Goal: Use online tool/utility

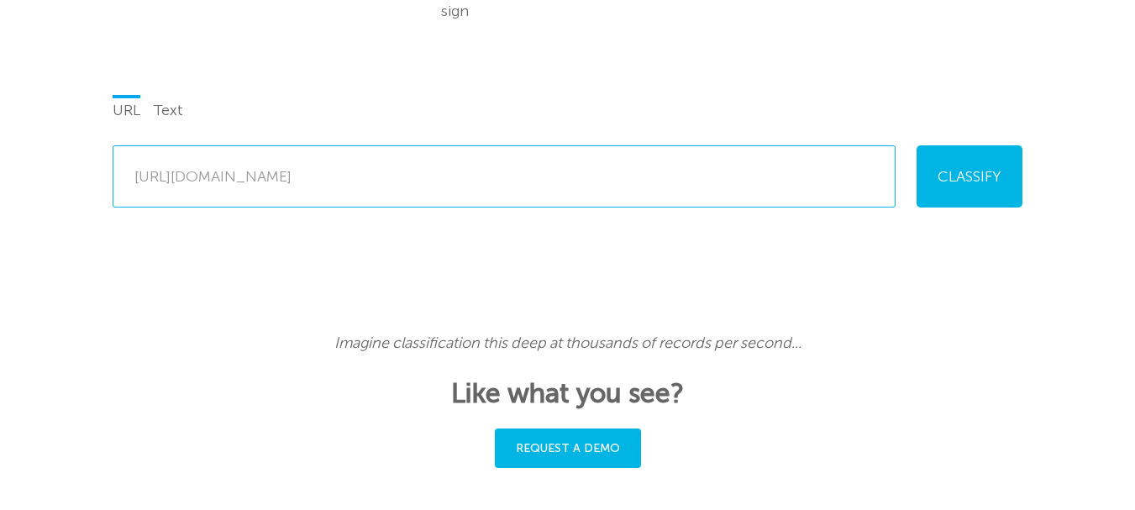
click at [181, 95] on li "Text" at bounding box center [168, 109] width 30 height 28
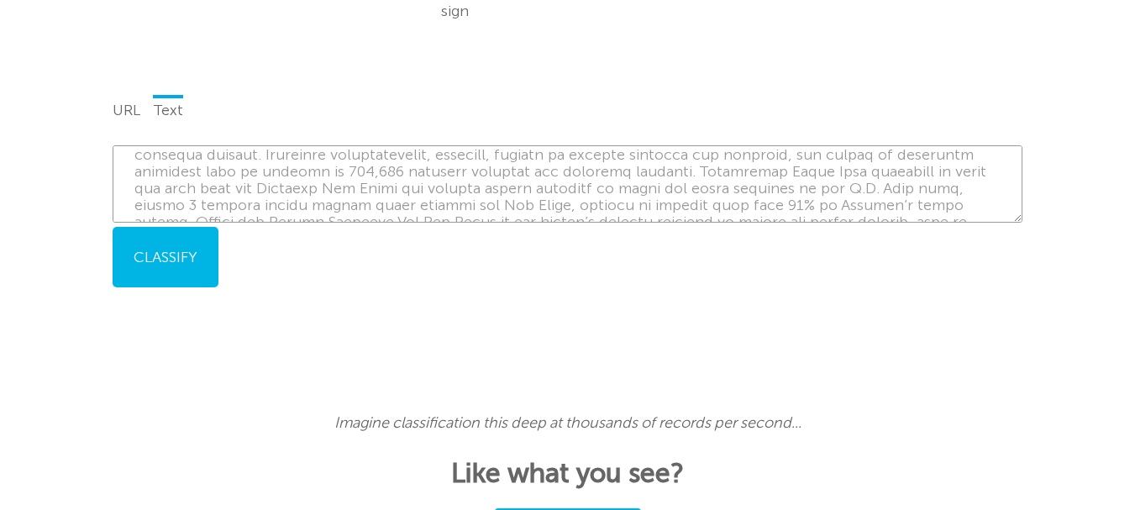
scroll to position [269, 0]
drag, startPoint x: 132, startPoint y: 135, endPoint x: 1147, endPoint y: 272, distance: 1024.4
paste textarea "[PERSON_NAME] [PERSON_NAME]"
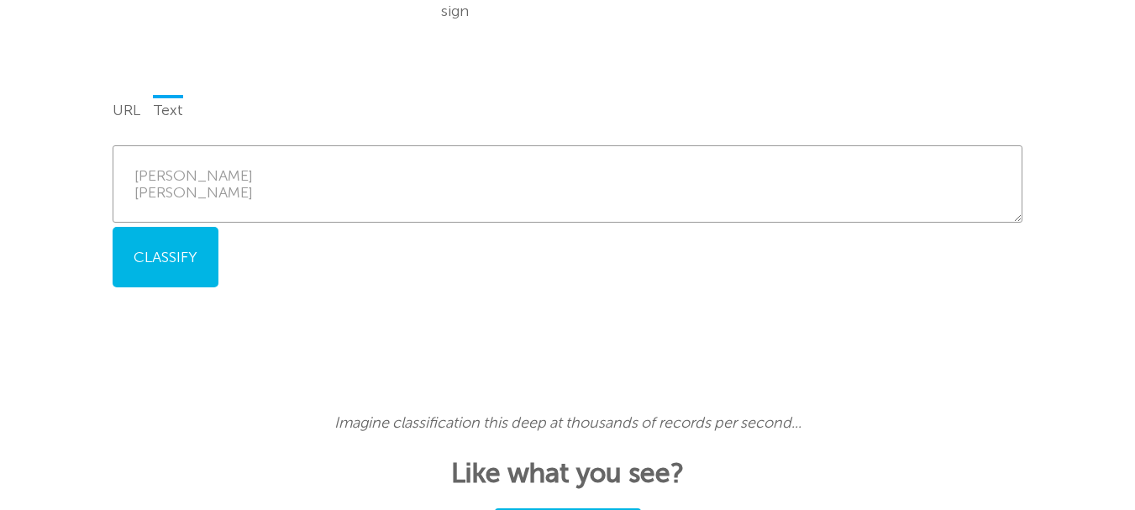
scroll to position [0, 0]
drag, startPoint x: 347, startPoint y: 160, endPoint x: 0, endPoint y: 109, distance: 350.7
click at [640, 163] on textarea at bounding box center [568, 183] width 910 height 77
drag, startPoint x: 582, startPoint y: 184, endPoint x: 0, endPoint y: 83, distance: 591.1
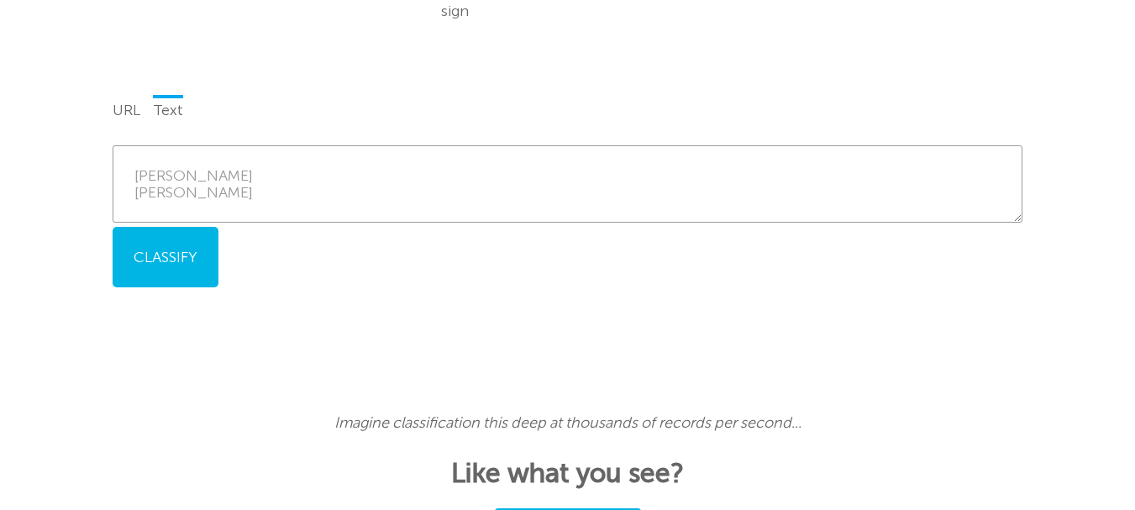
paste textarea "Cities featured: [GEOGRAPHIC_DATA], [GEOGRAPHIC_DATA], [GEOGRAPHIC_DATA], [GEOG…"
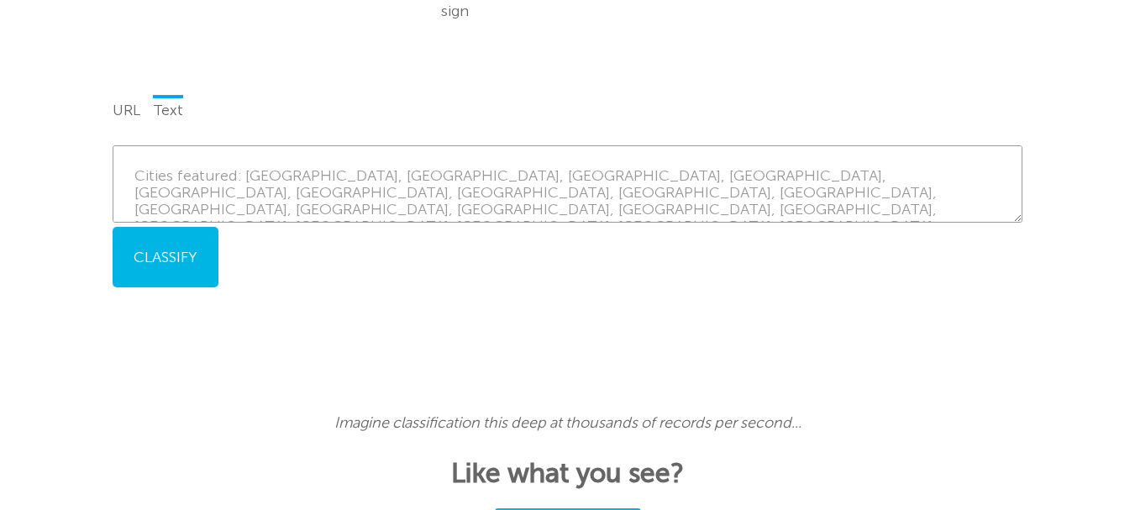
scroll to position [48, 0]
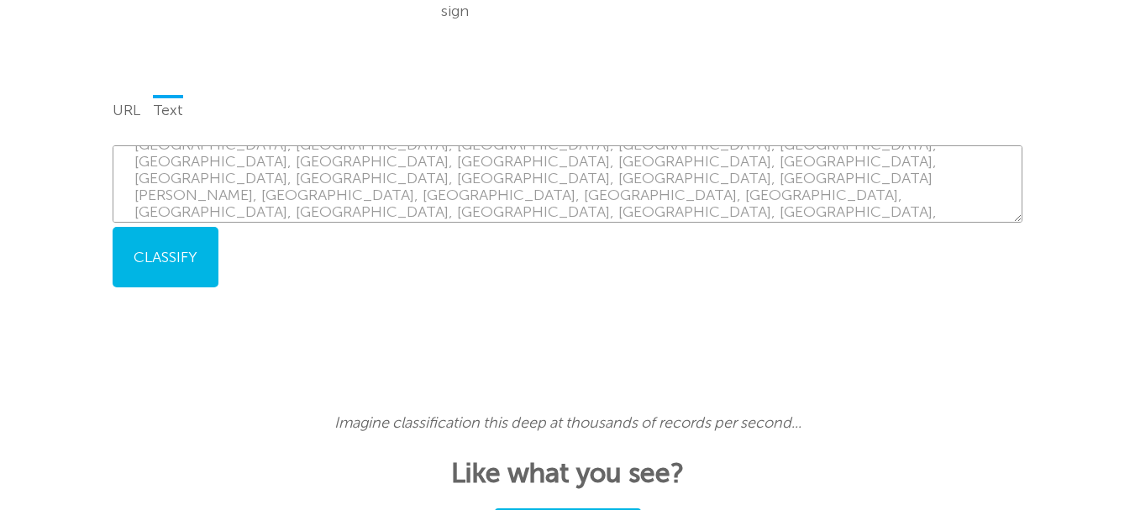
type textarea "Cities featured: [GEOGRAPHIC_DATA], [GEOGRAPHIC_DATA], [GEOGRAPHIC_DATA], [GEOG…"
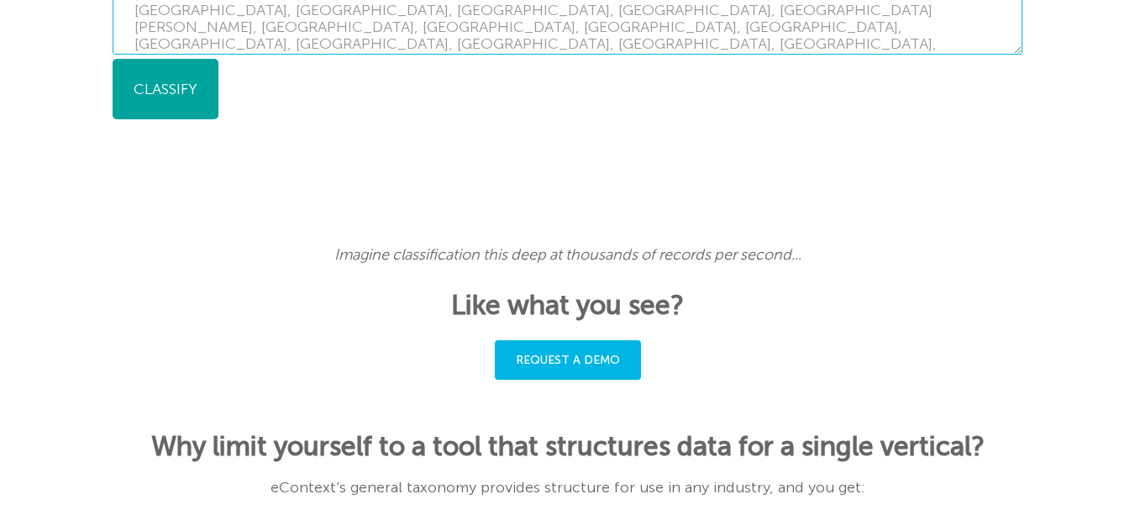
click at [154, 80] on button "Classify" at bounding box center [166, 89] width 106 height 61
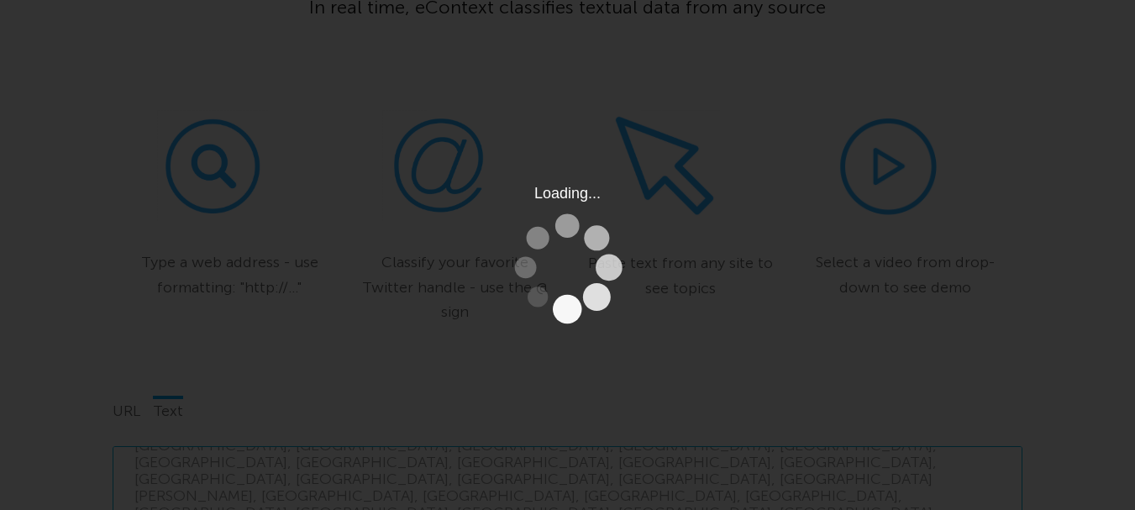
scroll to position [119, 0]
